Goal: Transaction & Acquisition: Purchase product/service

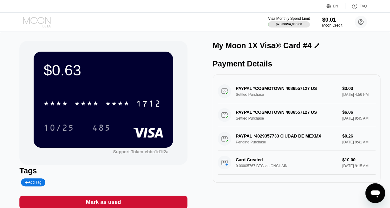
click at [43, 23] on icon at bounding box center [36, 20] width 27 height 7
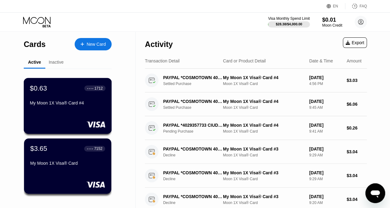
scroll to position [93, 0]
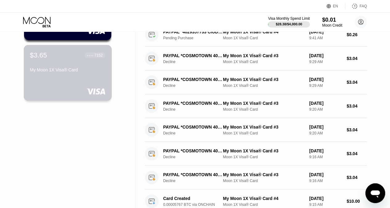
click at [71, 83] on div "$3.65 ● ● ● ● 7152 My Moon 1X Visa® Card" at bounding box center [68, 73] width 88 height 56
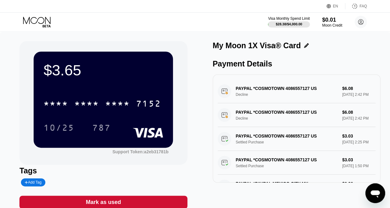
click at [106, 201] on div "Mark as used" at bounding box center [103, 201] width 35 height 7
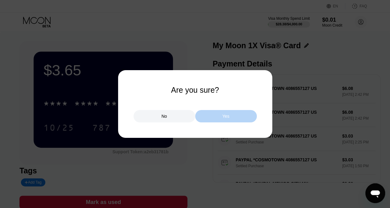
click at [223, 112] on div "Yes" at bounding box center [226, 116] width 62 height 12
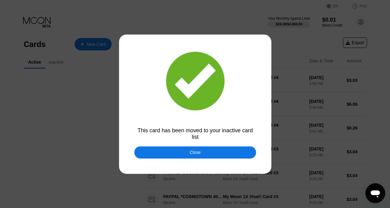
click at [43, 27] on div at bounding box center [197, 104] width 395 height 208
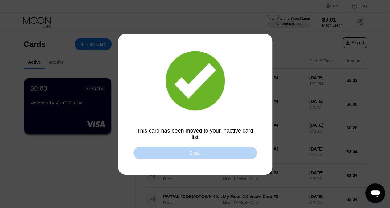
click at [158, 147] on div "Close" at bounding box center [195, 153] width 123 height 12
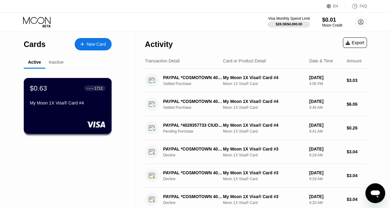
click at [79, 105] on div "My Moon 1X Visa® Card #4" at bounding box center [68, 102] width 76 height 5
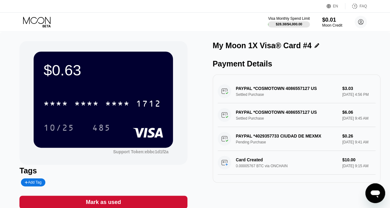
click at [136, 202] on div "Mark as used" at bounding box center [103, 201] width 168 height 13
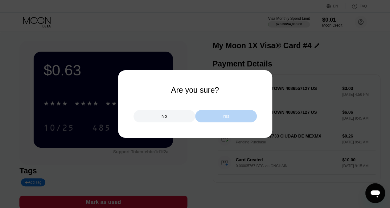
click at [222, 119] on div "Yes" at bounding box center [226, 116] width 62 height 12
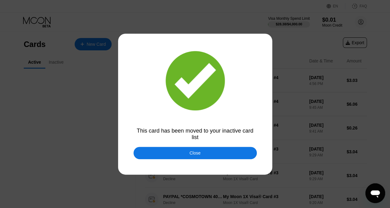
click at [40, 18] on div at bounding box center [197, 104] width 395 height 208
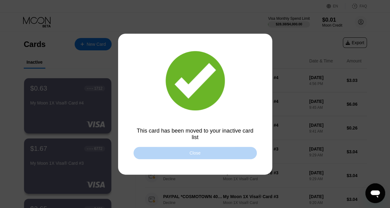
click at [183, 154] on div "Close" at bounding box center [195, 153] width 123 height 12
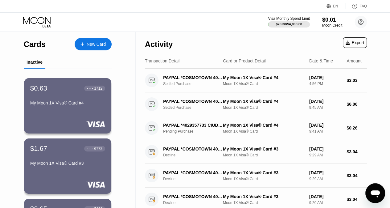
click at [101, 39] on div "New Card" at bounding box center [93, 44] width 37 height 12
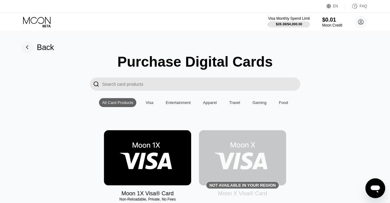
click at [173, 196] on div "Moon 1X Visa® Card Non-Reloadable, Private, No Fees" at bounding box center [147, 163] width 87 height 67
click at [165, 160] on img at bounding box center [147, 157] width 87 height 55
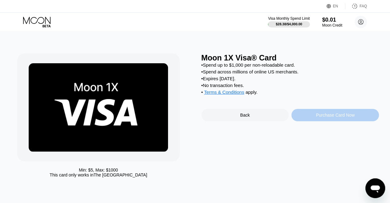
click at [332, 118] on div "Purchase Card Now" at bounding box center [335, 115] width 39 height 5
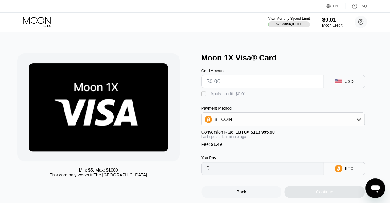
click at [260, 85] on input "text" at bounding box center [263, 81] width 112 height 12
type input "$10"
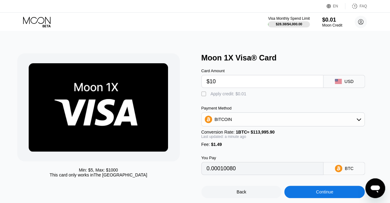
type input "0.00010080"
type input "$1"
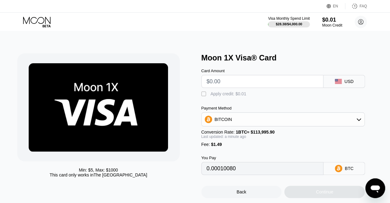
type input "0"
type input "$7"
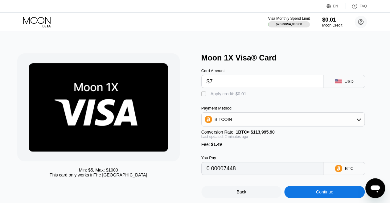
type input "0.00007448"
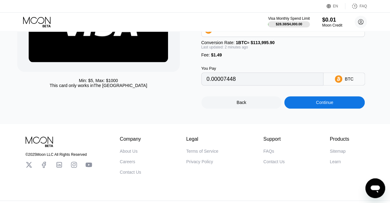
scroll to position [96, 0]
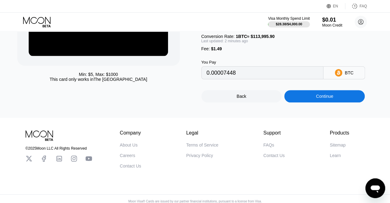
type input "$7"
click at [312, 102] on div "Continue" at bounding box center [324, 96] width 81 height 12
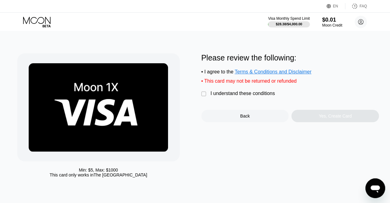
click at [267, 96] on div "I understand these conditions" at bounding box center [243, 94] width 64 height 6
click at [309, 116] on div "Yes, Create Card" at bounding box center [336, 116] width 88 height 12
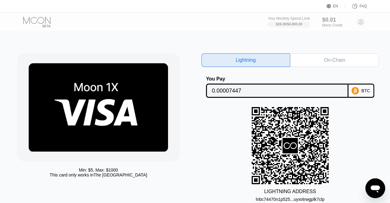
scroll to position [22, 0]
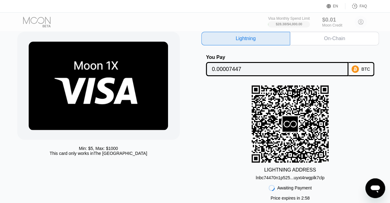
click at [365, 41] on div "On-Chain" at bounding box center [334, 39] width 89 height 14
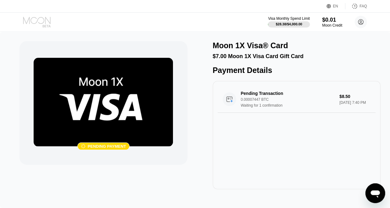
click at [51, 17] on icon at bounding box center [37, 22] width 29 height 11
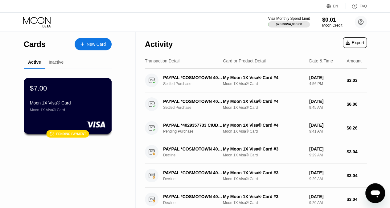
click at [79, 105] on div "Moon 1X Visa® Card" at bounding box center [68, 102] width 76 height 5
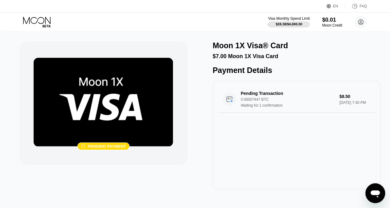
click at [42, 10] on div "EN Language Select an item Save FAQ" at bounding box center [195, 6] width 390 height 13
click at [45, 26] on icon at bounding box center [47, 26] width 8 height 2
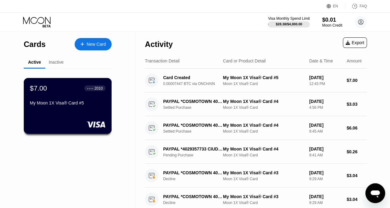
click at [76, 97] on div "$7.00 ● ● ● ● 2010 My Moon 1X Visa® Card #5" at bounding box center [68, 96] width 76 height 24
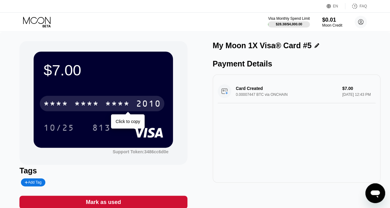
click at [102, 102] on div "* * * * * * * * * * * * 2010" at bounding box center [102, 103] width 125 height 15
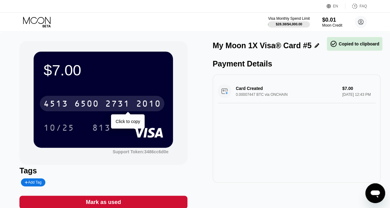
click at [120, 104] on div "2731" at bounding box center [117, 104] width 25 height 10
